Goal: Use online tool/utility: Utilize a website feature to perform a specific function

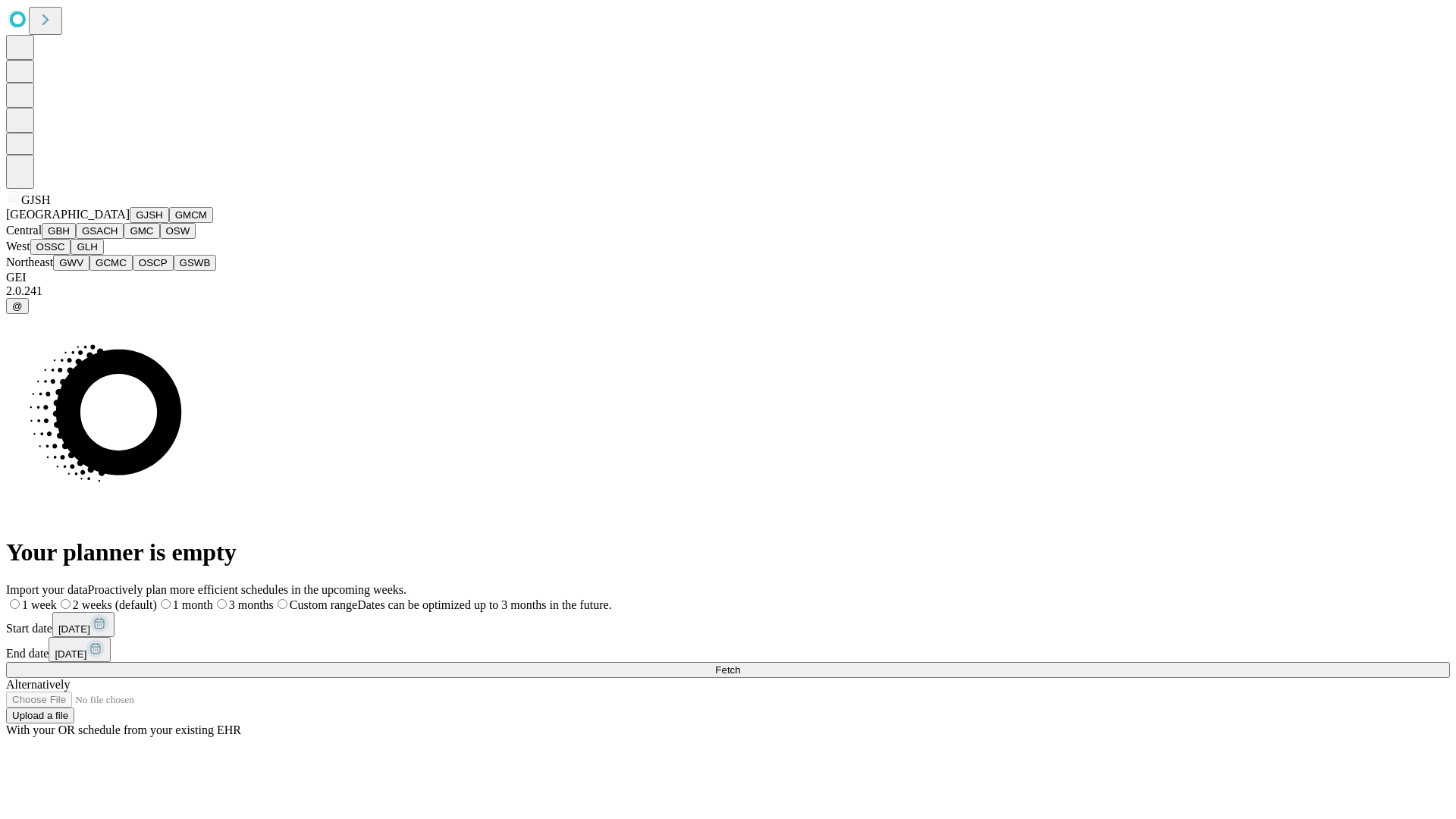
click at [130, 223] on button "GJSH" at bounding box center [150, 215] width 40 height 16
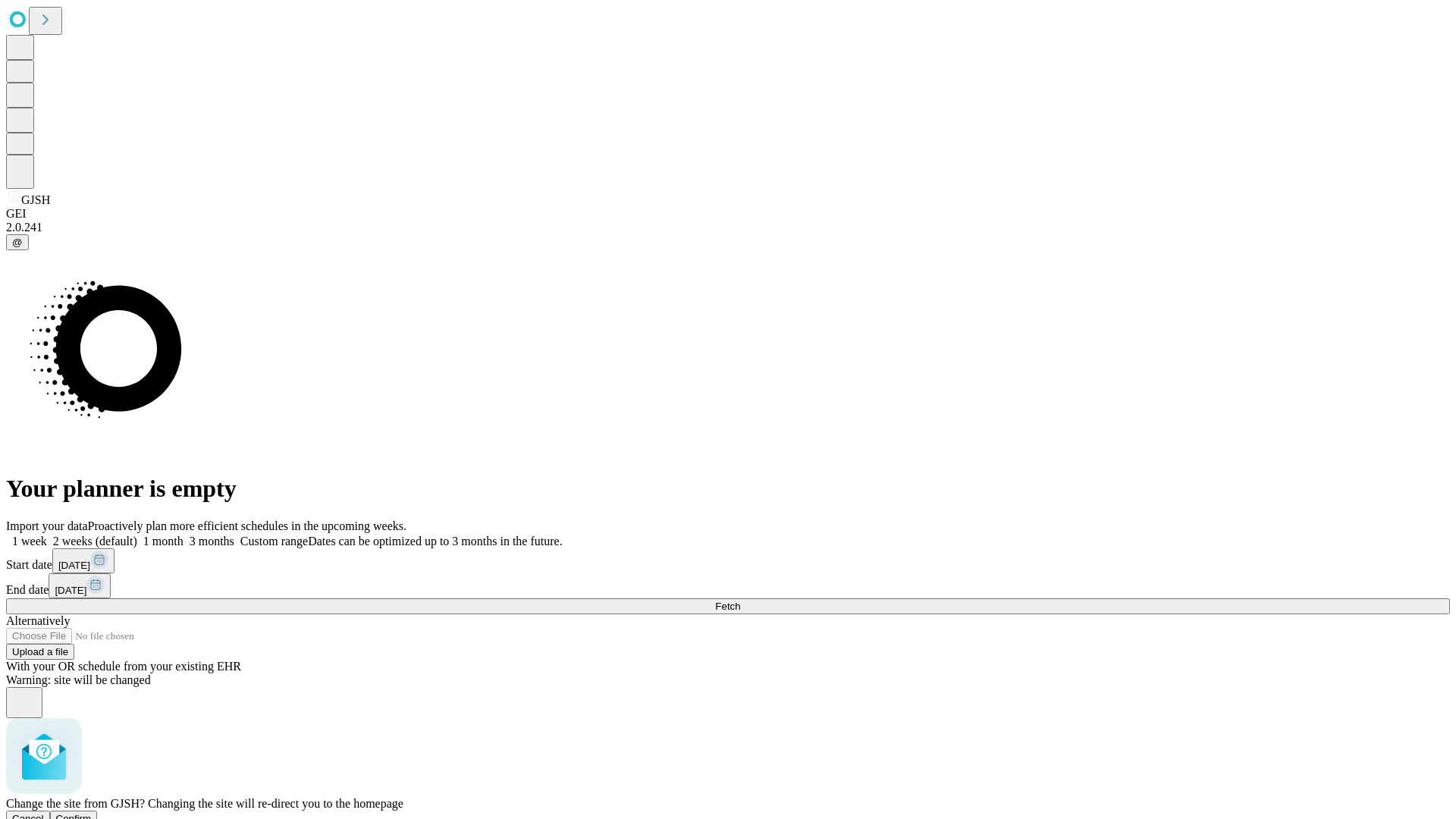
click at [92, 813] on span "Confirm" at bounding box center [74, 818] width 36 height 12
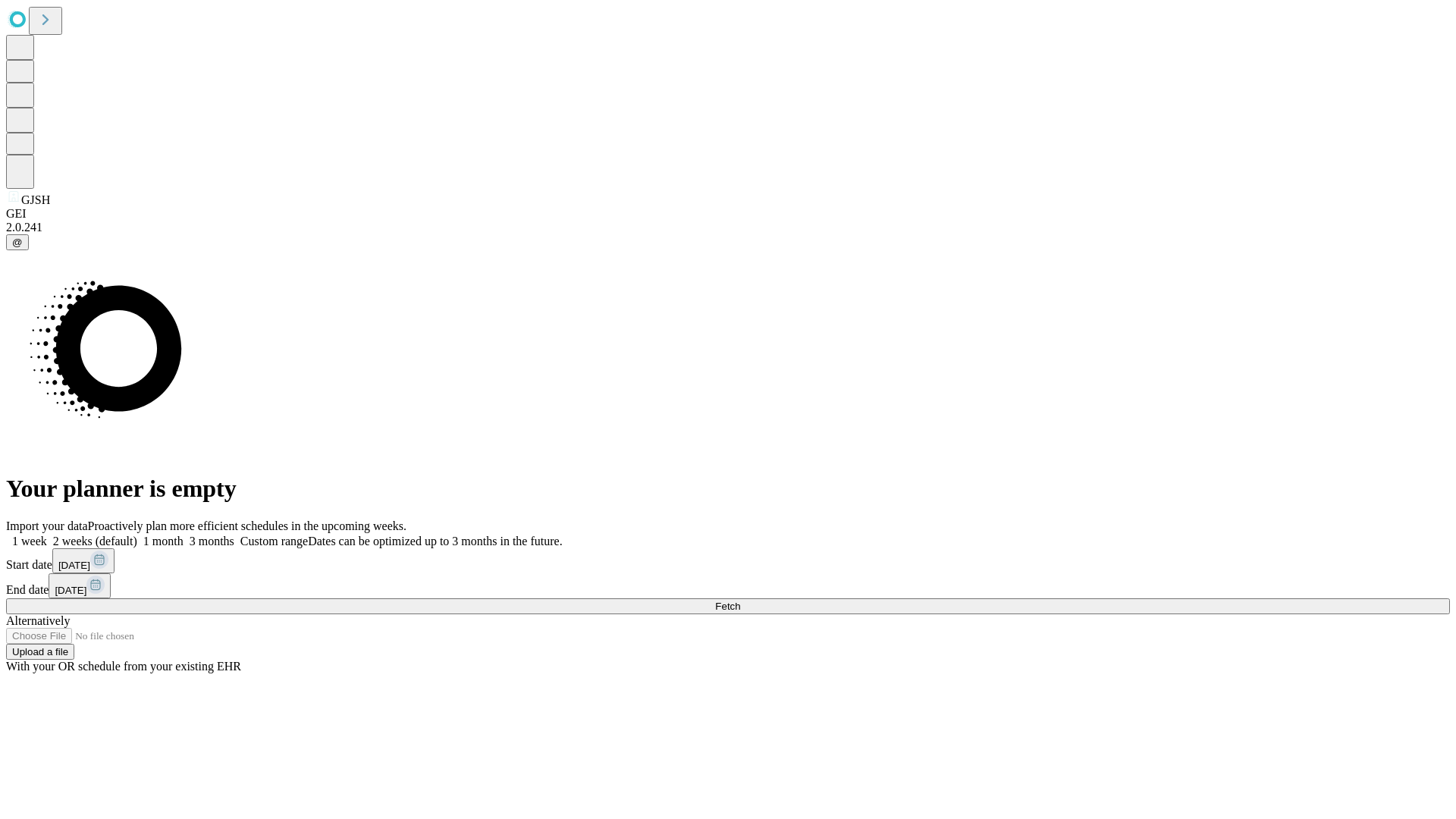
click at [137, 534] on label "2 weeks (default)" at bounding box center [92, 541] width 90 height 13
click at [740, 601] on span "Fetch" at bounding box center [728, 606] width 25 height 12
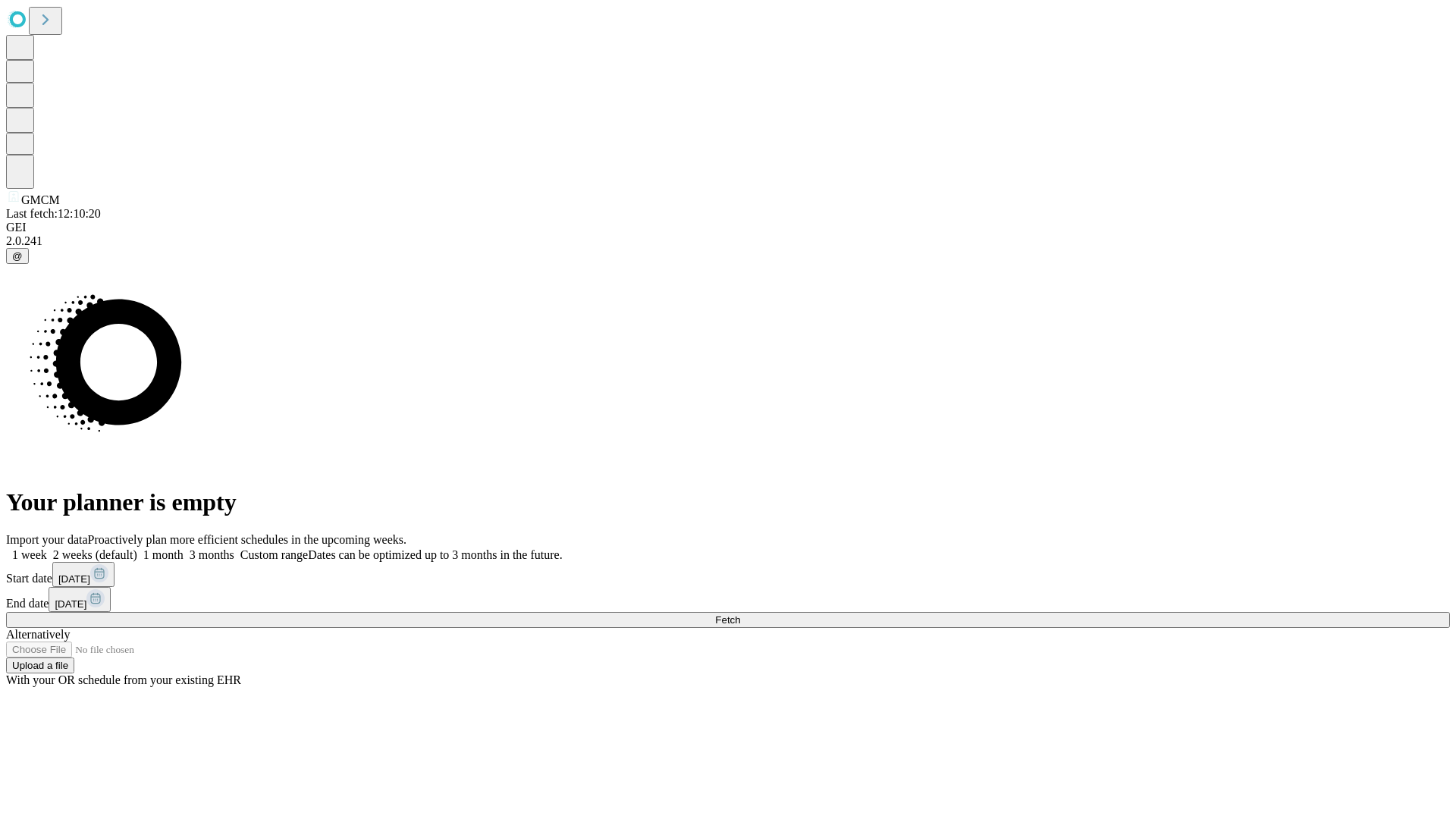
click at [740, 614] on span "Fetch" at bounding box center [728, 620] width 25 height 12
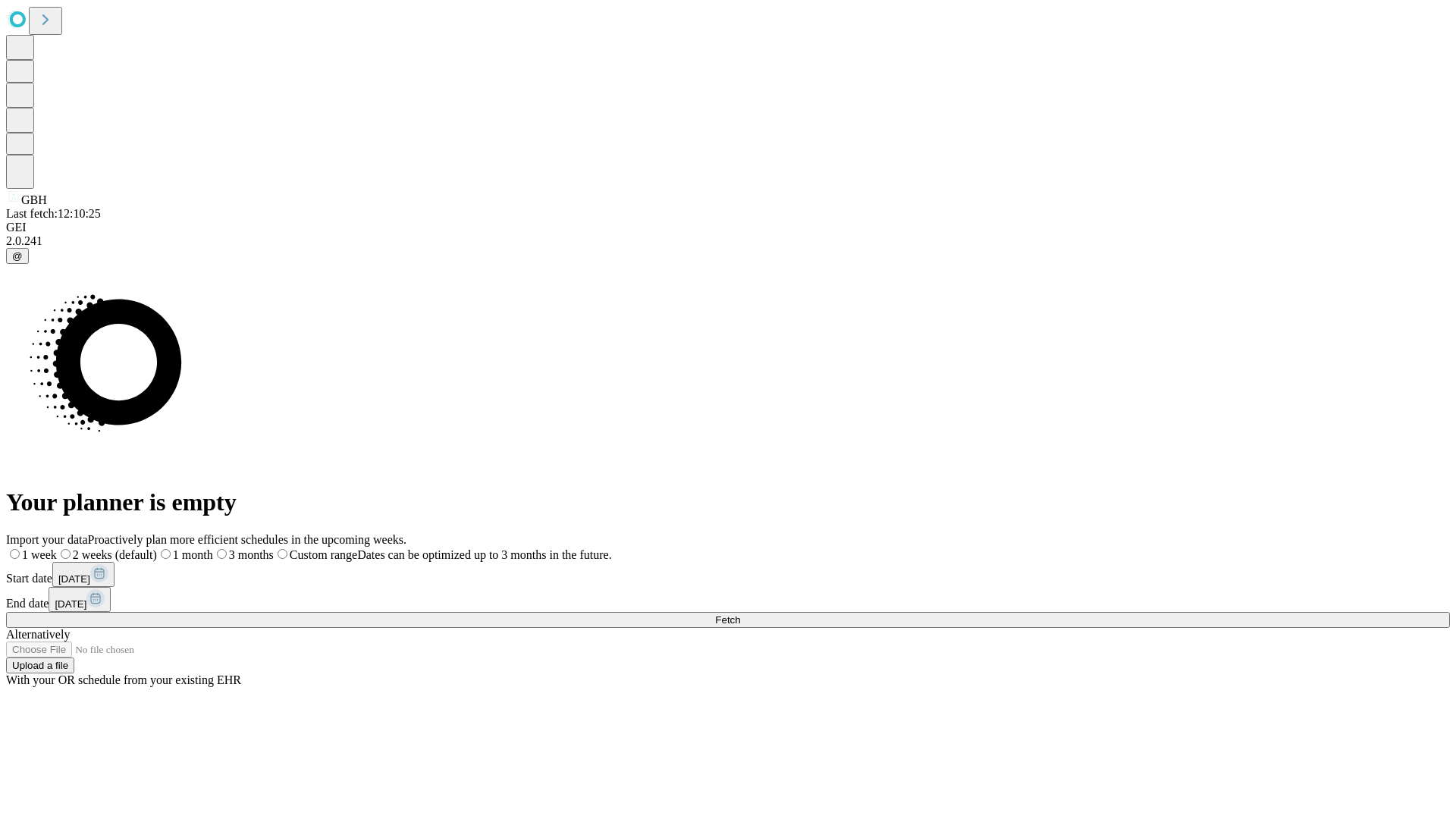
click at [157, 549] on label "2 weeks (default)" at bounding box center [106, 555] width 100 height 13
click at [740, 614] on span "Fetch" at bounding box center [728, 620] width 25 height 12
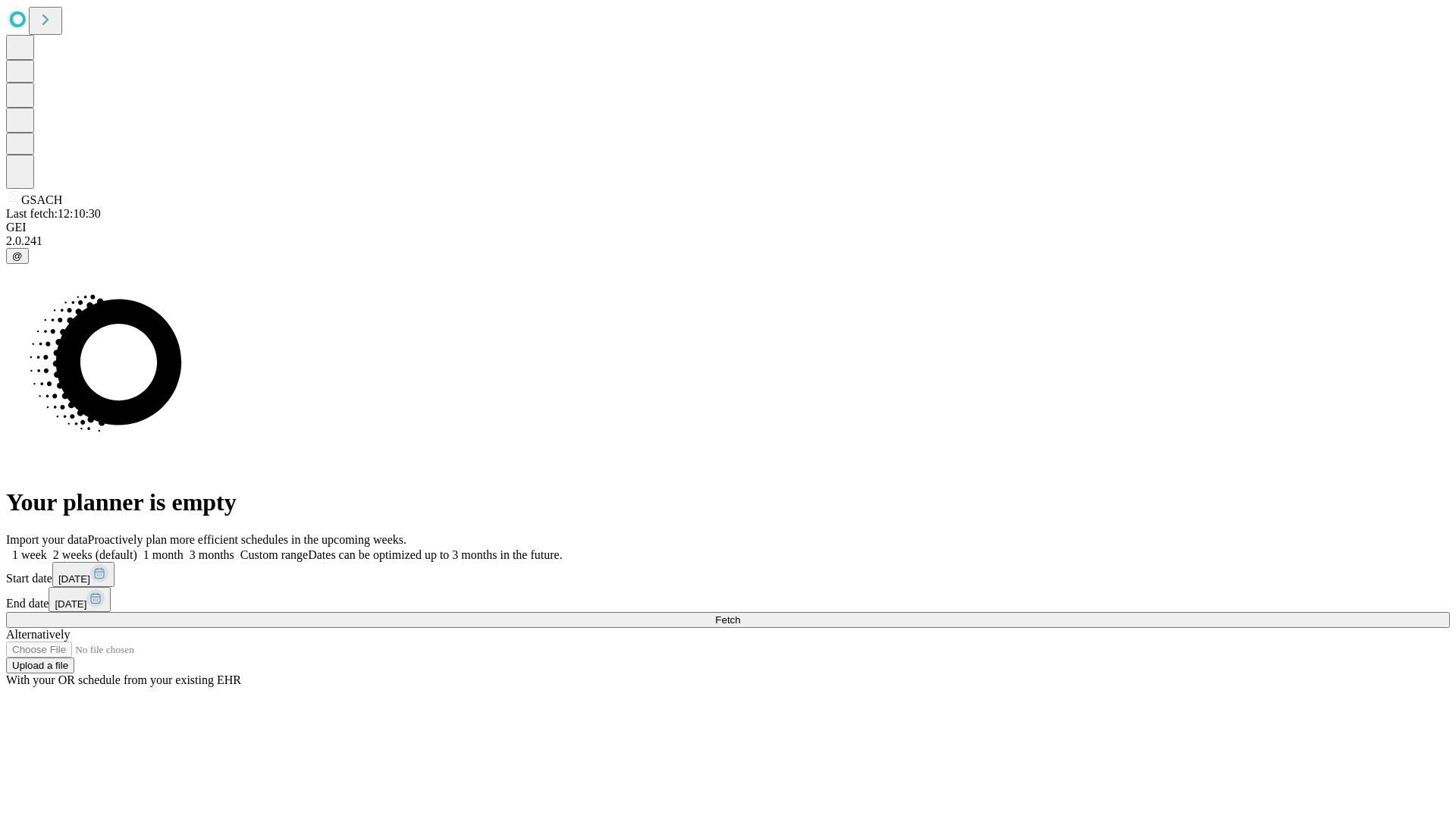
click at [137, 549] on label "2 weeks (default)" at bounding box center [92, 555] width 90 height 13
click at [740, 614] on span "Fetch" at bounding box center [728, 620] width 25 height 12
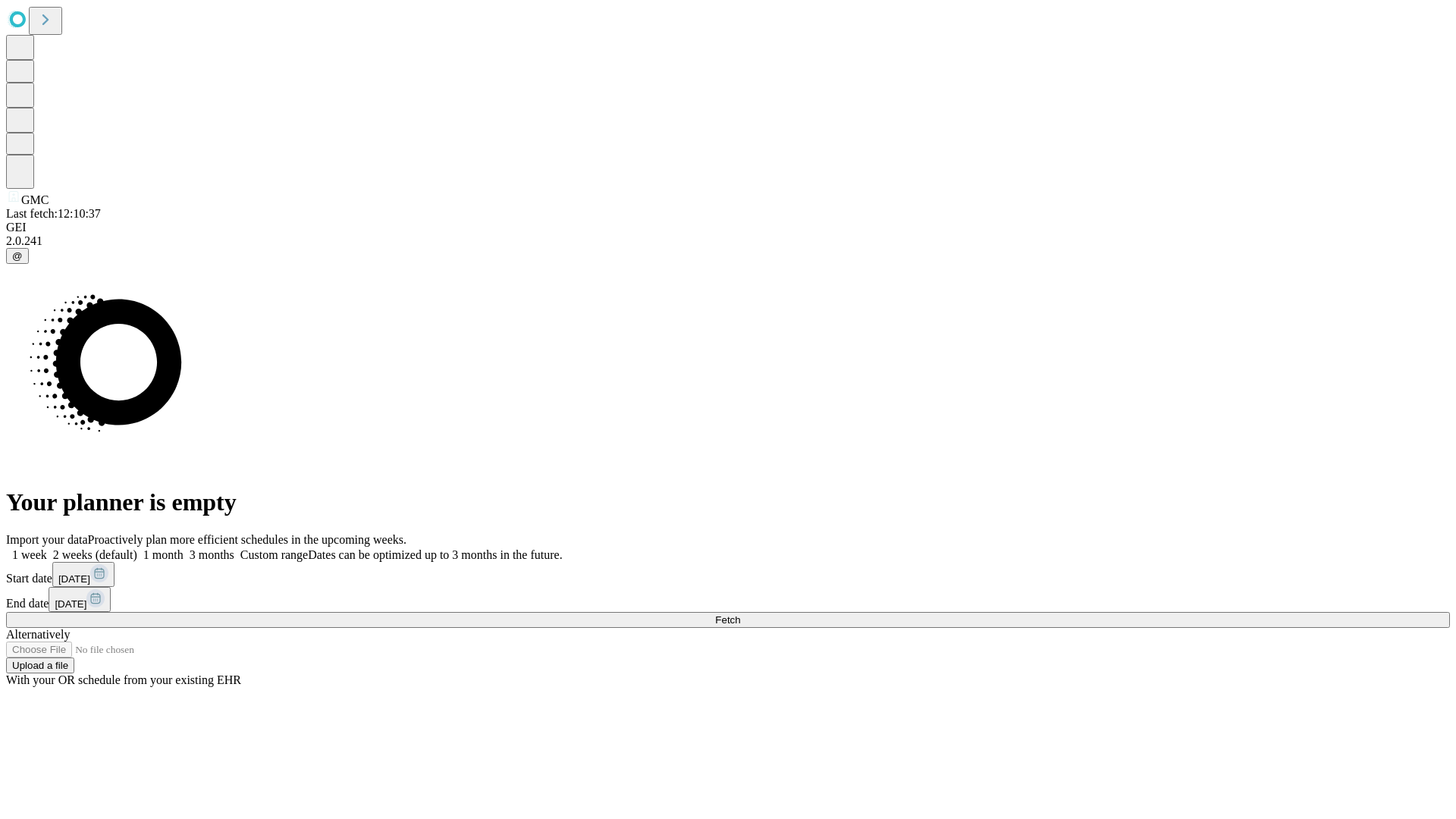
click at [137, 549] on label "2 weeks (default)" at bounding box center [92, 555] width 90 height 13
click at [740, 614] on span "Fetch" at bounding box center [728, 620] width 25 height 12
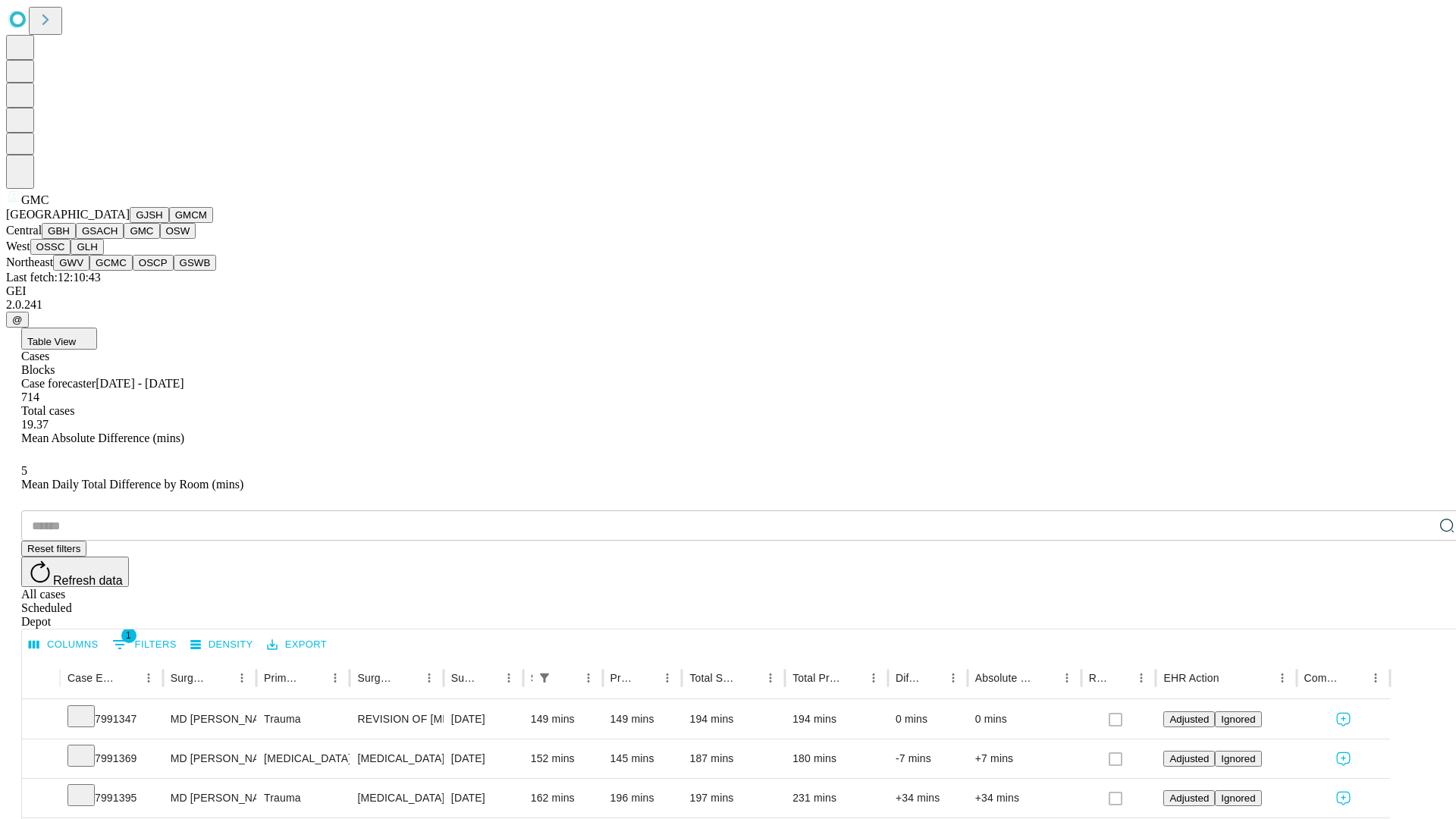
click at [160, 239] on button "OSW" at bounding box center [178, 231] width 36 height 16
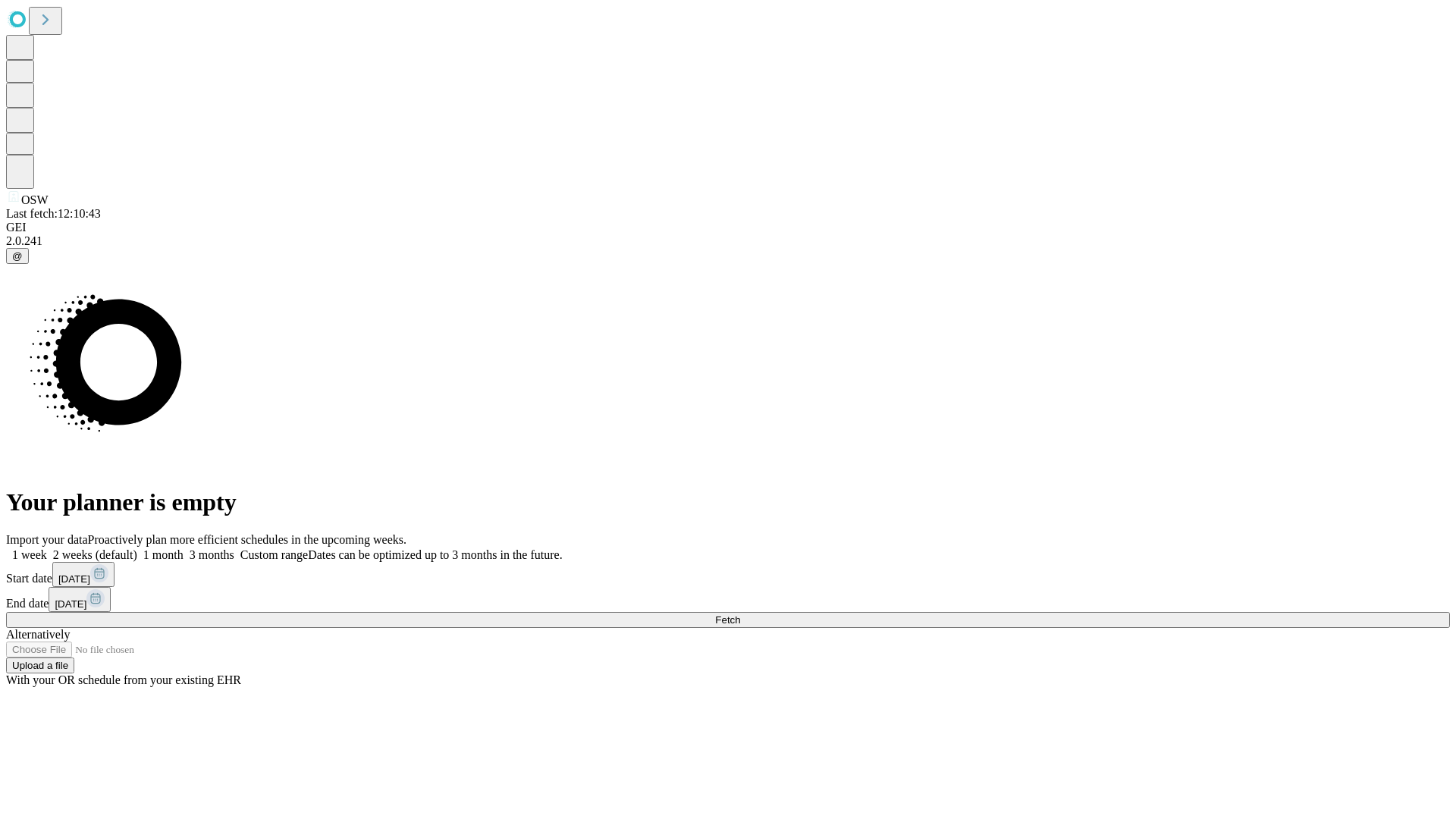
click at [137, 549] on label "2 weeks (default)" at bounding box center [92, 555] width 90 height 13
click at [740, 614] on span "Fetch" at bounding box center [728, 620] width 25 height 12
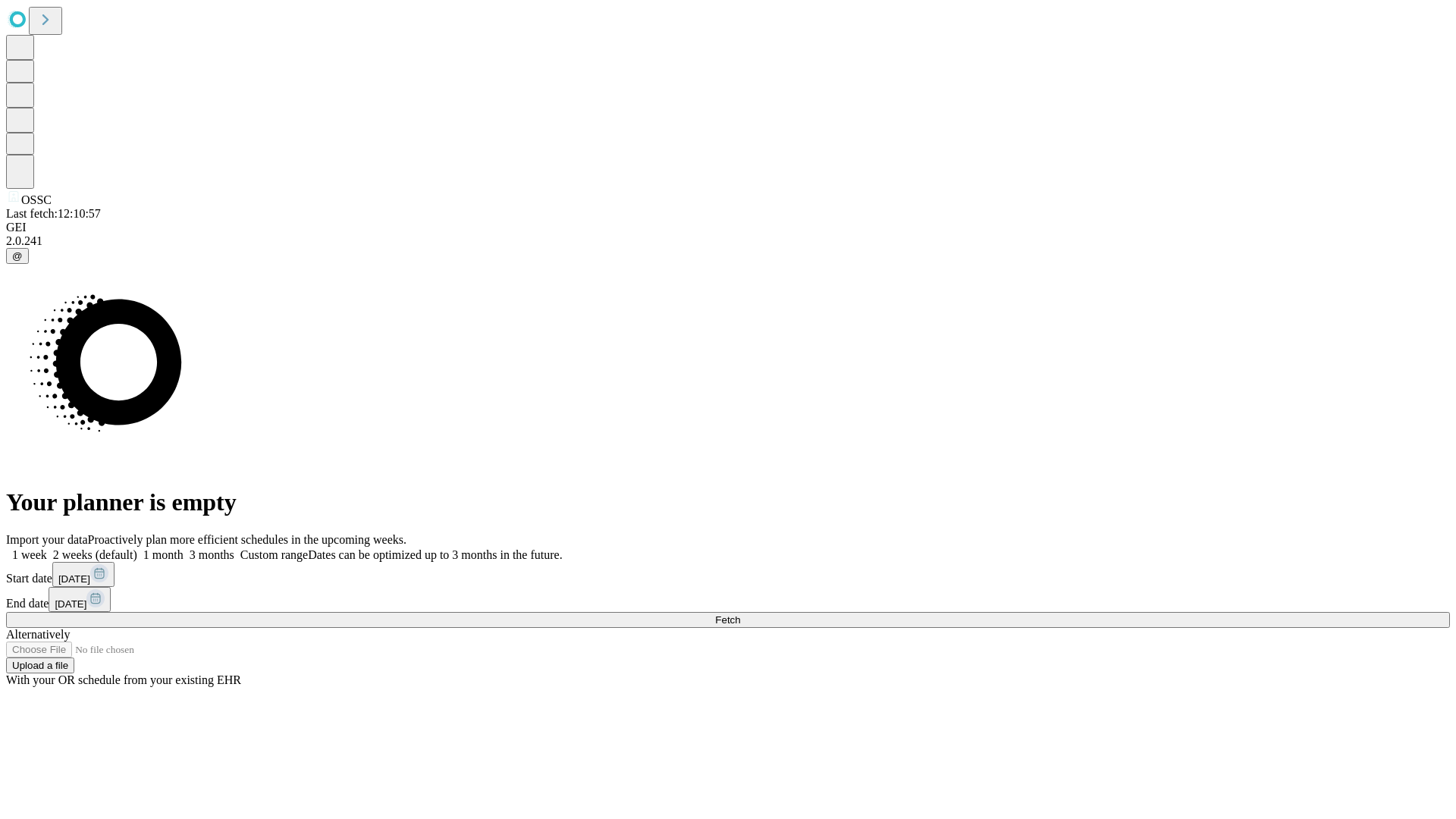
click at [137, 549] on label "2 weeks (default)" at bounding box center [92, 555] width 90 height 13
click at [740, 614] on span "Fetch" at bounding box center [728, 620] width 25 height 12
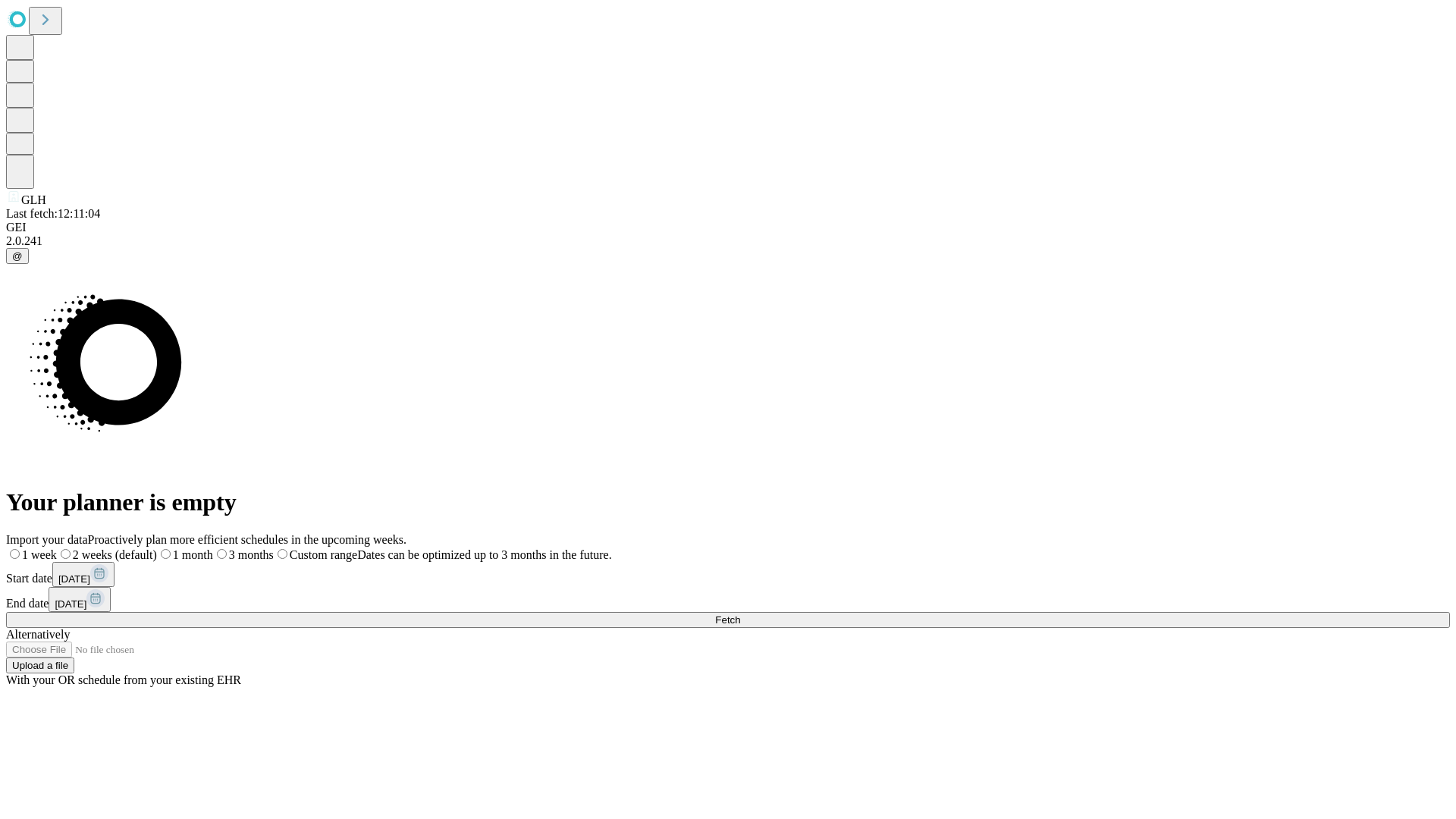
click at [157, 549] on label "2 weeks (default)" at bounding box center [106, 555] width 100 height 13
click at [740, 614] on span "Fetch" at bounding box center [728, 620] width 25 height 12
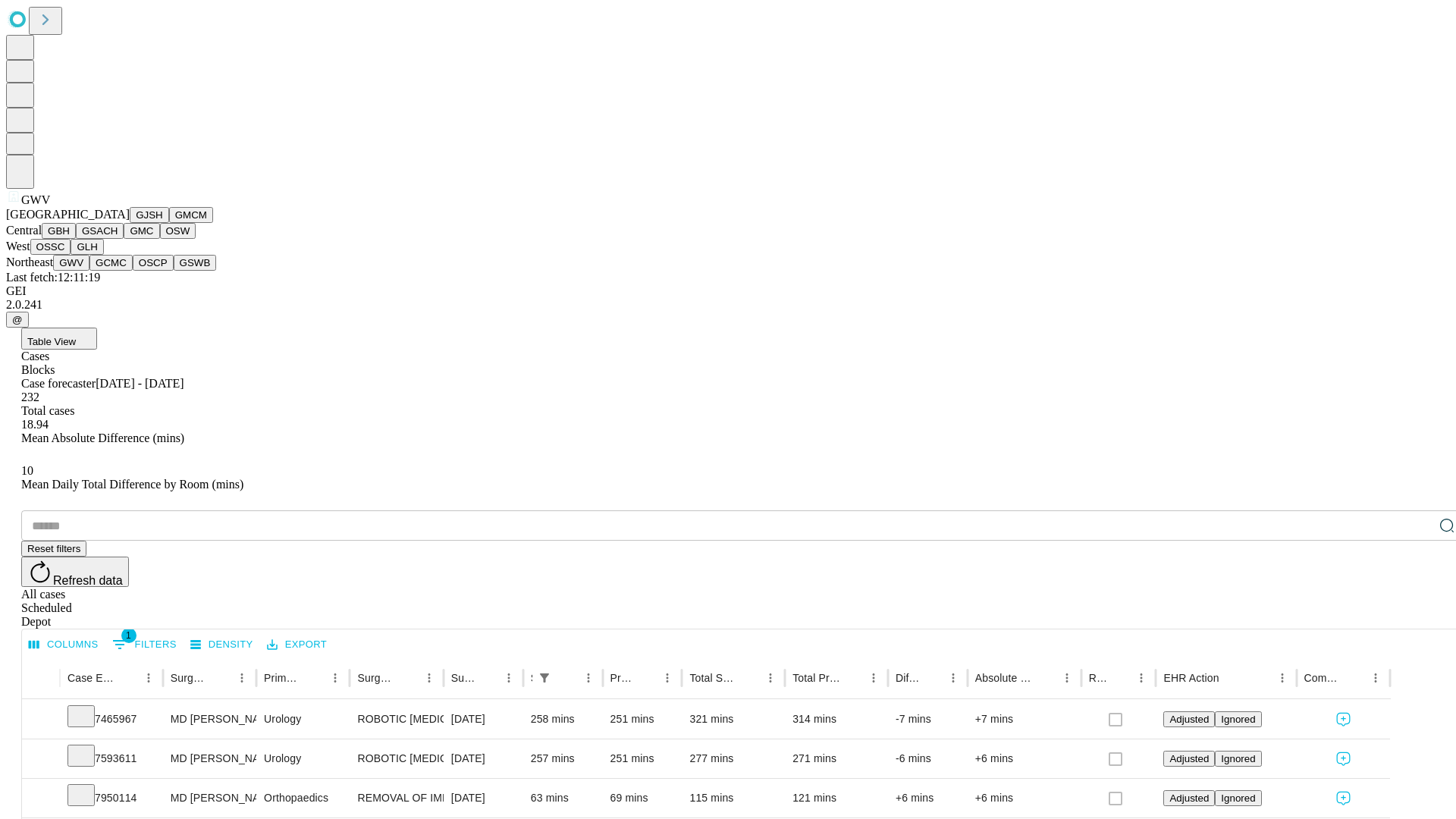
click at [117, 270] on button "GCMC" at bounding box center [111, 263] width 43 height 16
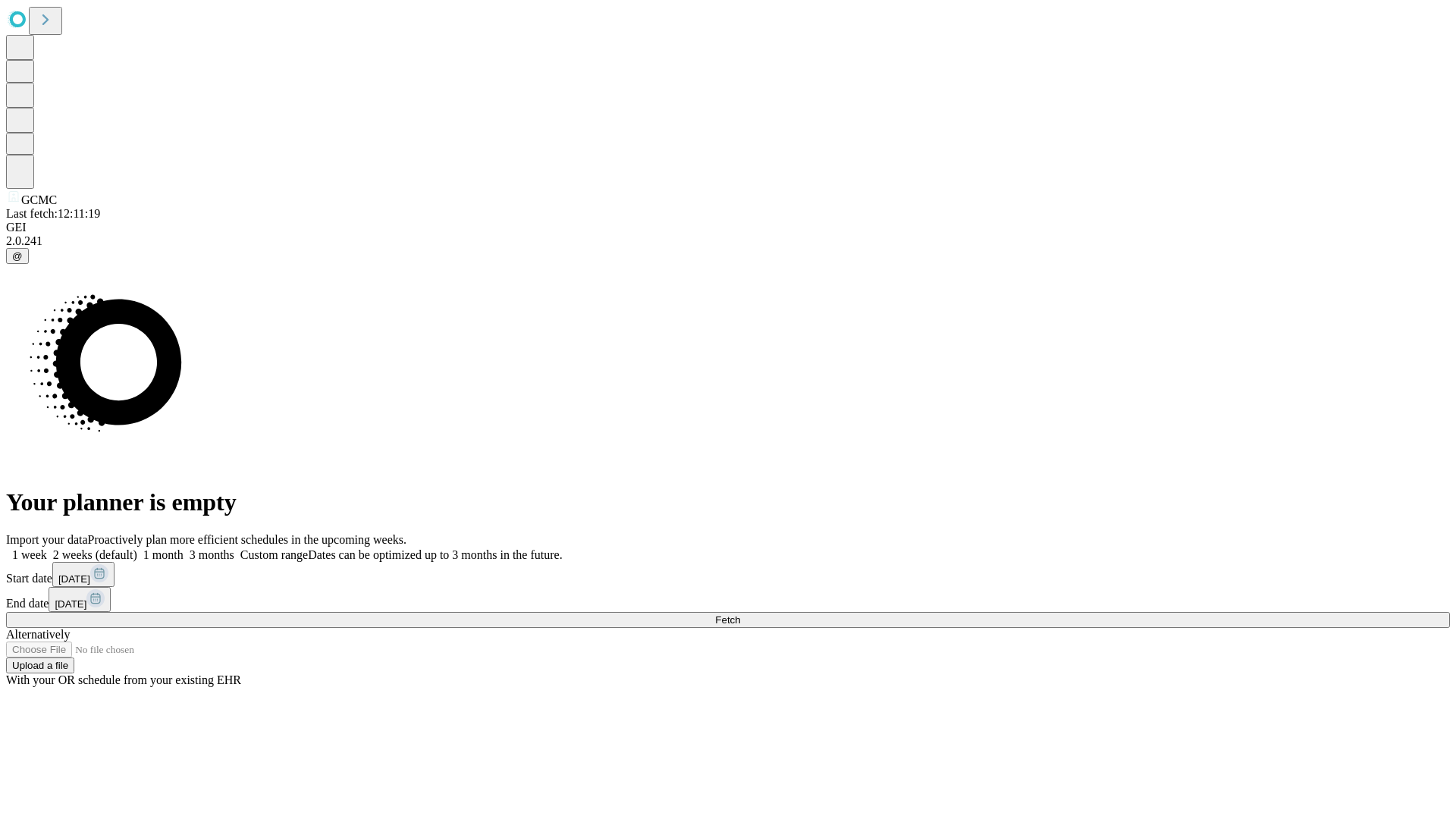
click at [137, 549] on label "2 weeks (default)" at bounding box center [92, 555] width 90 height 13
click at [740, 614] on span "Fetch" at bounding box center [728, 620] width 25 height 12
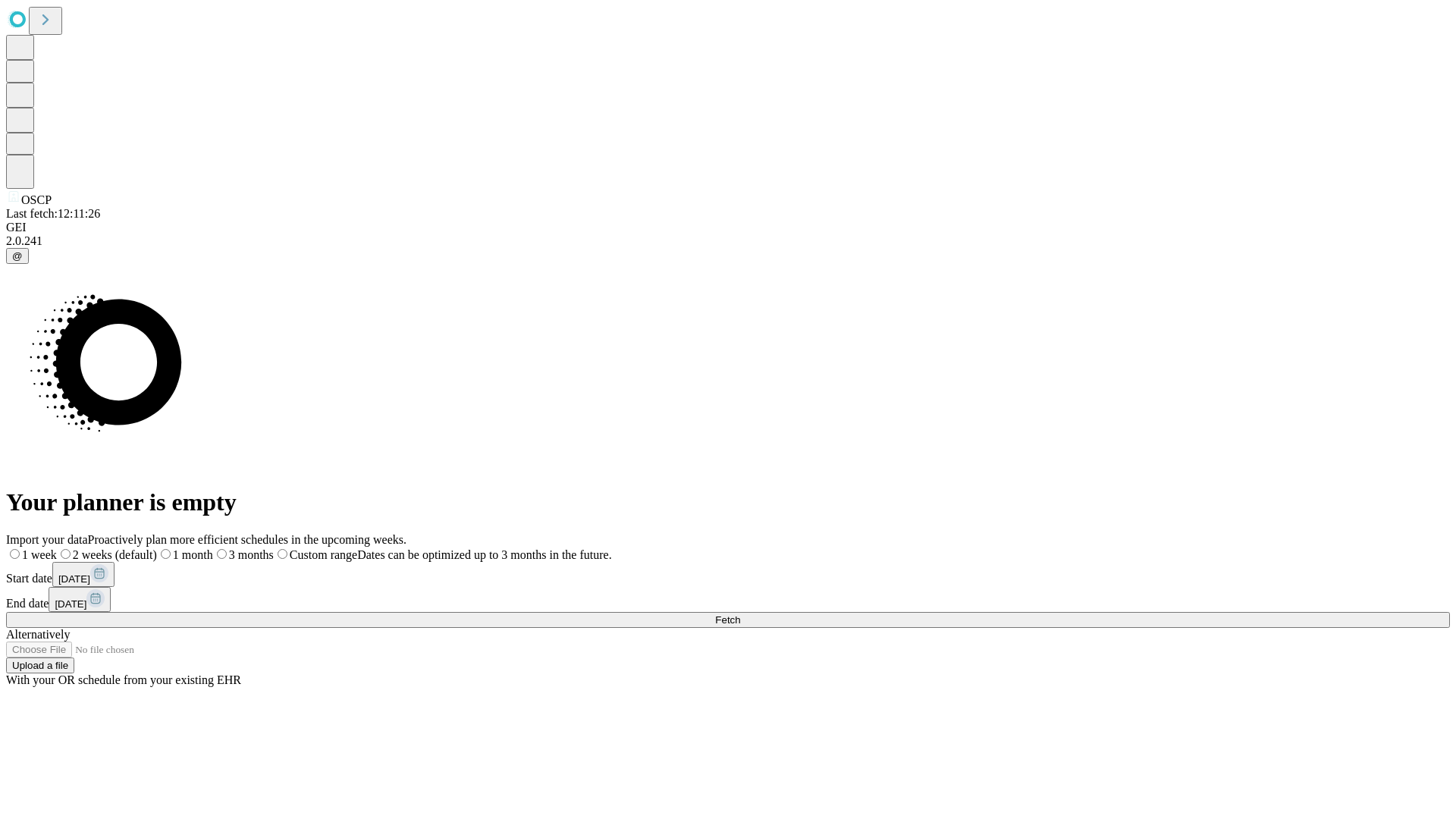
click at [157, 549] on label "2 weeks (default)" at bounding box center [106, 555] width 100 height 13
click at [740, 614] on span "Fetch" at bounding box center [728, 620] width 25 height 12
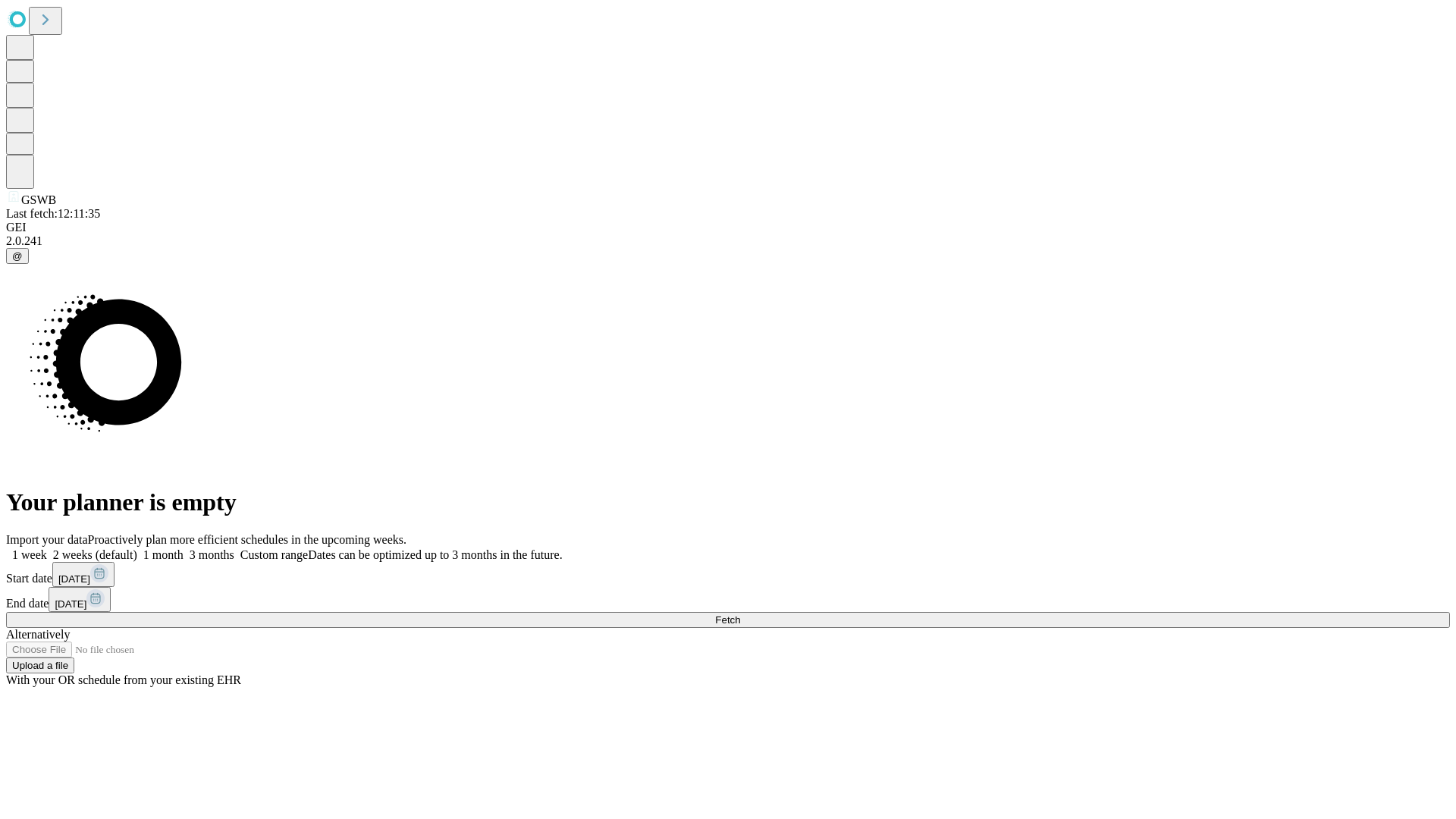
click at [137, 549] on label "2 weeks (default)" at bounding box center [92, 555] width 90 height 13
click at [740, 614] on span "Fetch" at bounding box center [728, 620] width 25 height 12
